Goal: Information Seeking & Learning: Learn about a topic

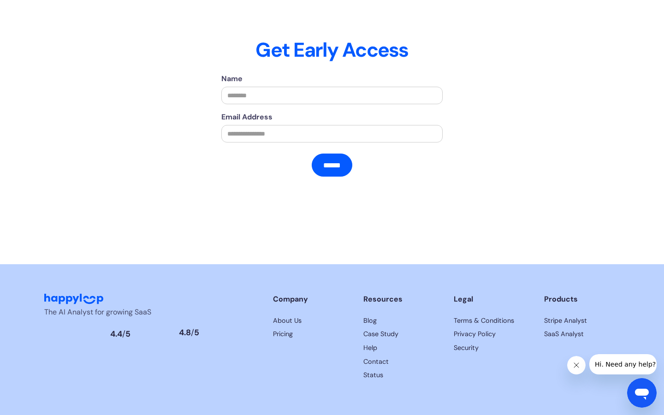
scroll to position [0, 62]
